Goal: Transaction & Acquisition: Download file/media

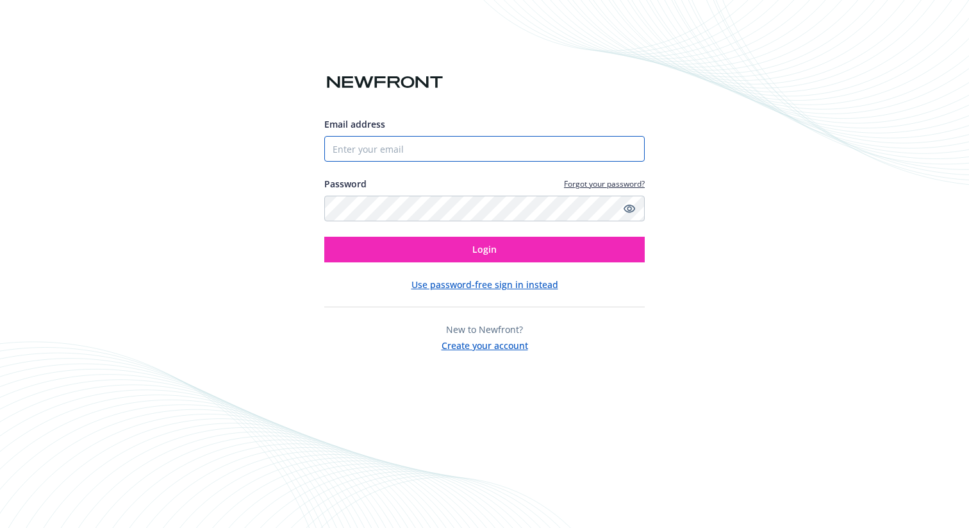
click at [498, 137] on input "Email address" at bounding box center [484, 149] width 321 height 26
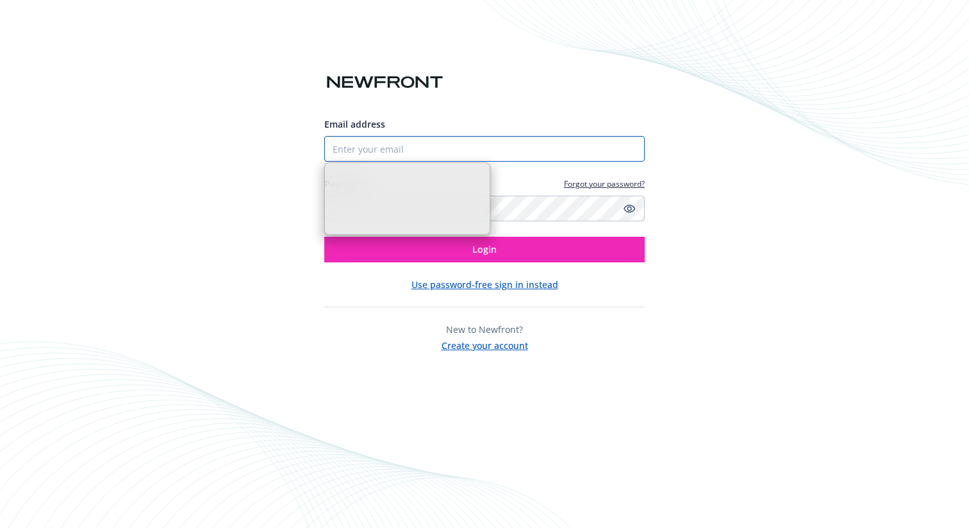
type input "[PERSON_NAME][EMAIL_ADDRESS][DOMAIN_NAME]"
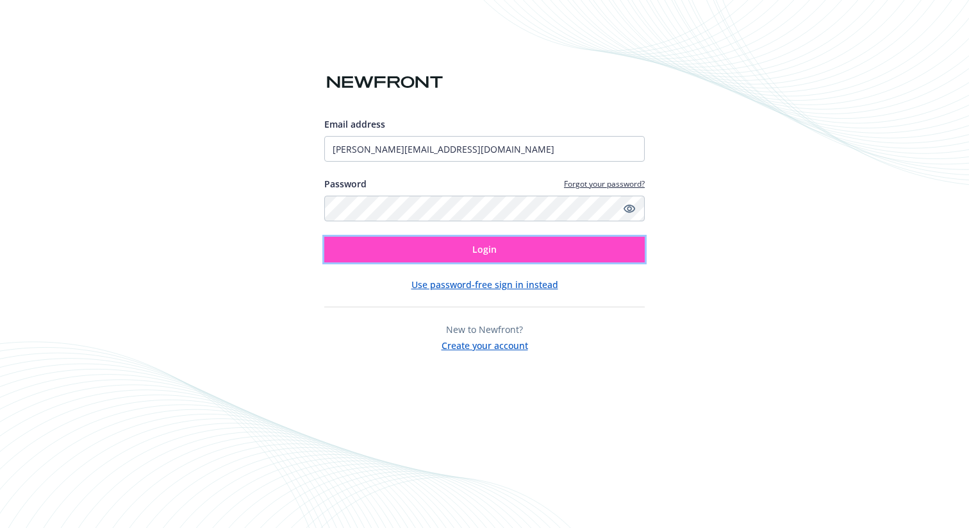
click at [496, 246] on button "Login" at bounding box center [484, 250] width 321 height 26
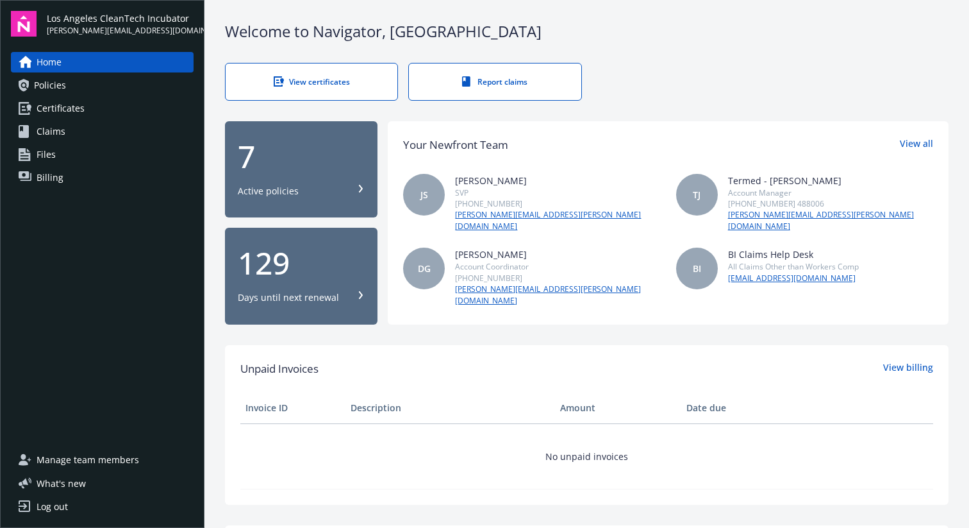
click at [87, 107] on link "Certificates" at bounding box center [102, 108] width 183 height 21
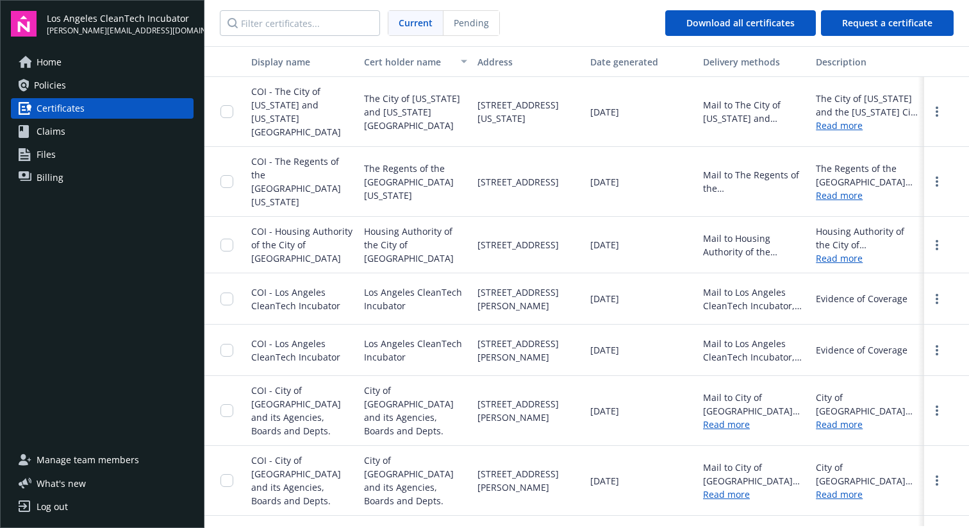
click at [265, 104] on div "COI - The City of [US_STATE] and [US_STATE][GEOGRAPHIC_DATA]" at bounding box center [302, 112] width 103 height 54
click at [231, 105] on input "checkbox" at bounding box center [227, 111] width 13 height 13
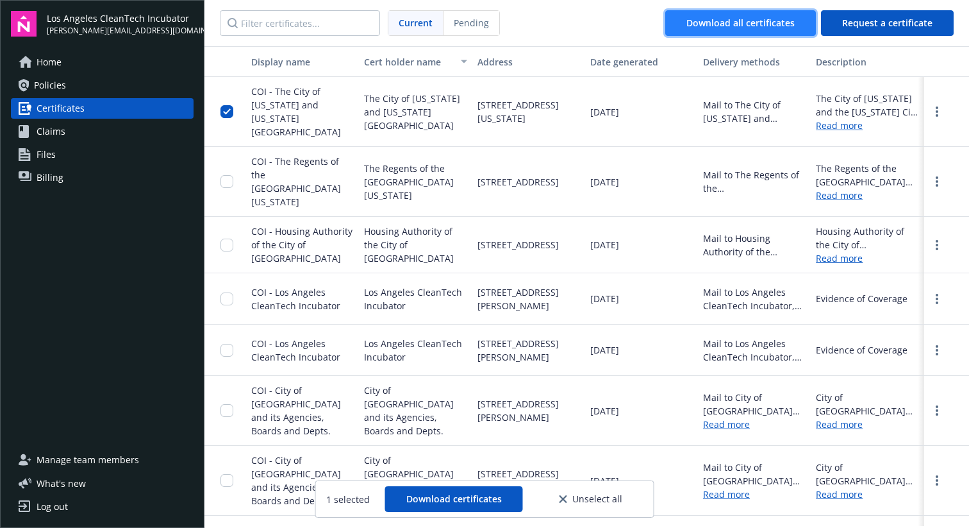
click at [724, 29] on button "Download all certificates" at bounding box center [740, 23] width 151 height 26
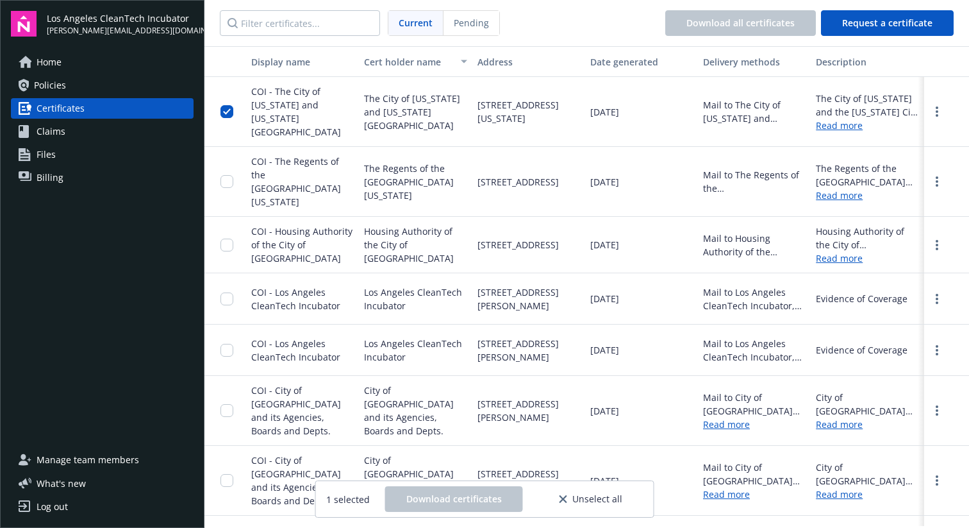
click at [566, 496] on icon at bounding box center [564, 499] width 8 height 8
